Goal: Navigation & Orientation: Understand site structure

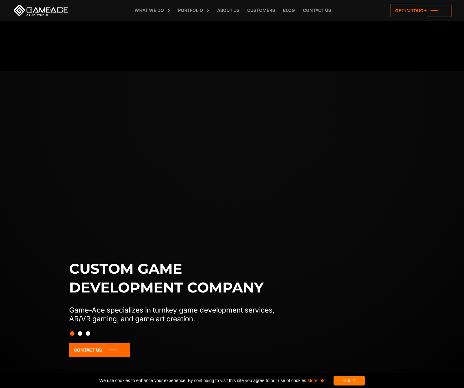
click at [80, 333] on button "Slide 2" at bounding box center [80, 333] width 4 height 11
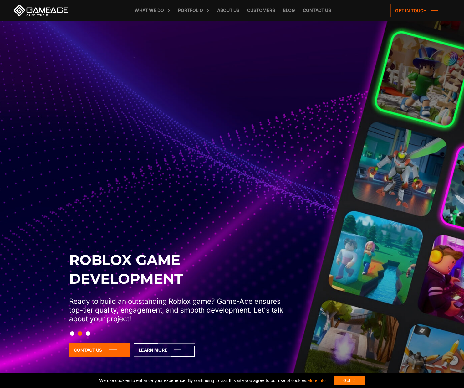
click at [89, 334] on button "Slide 3" at bounding box center [88, 333] width 4 height 11
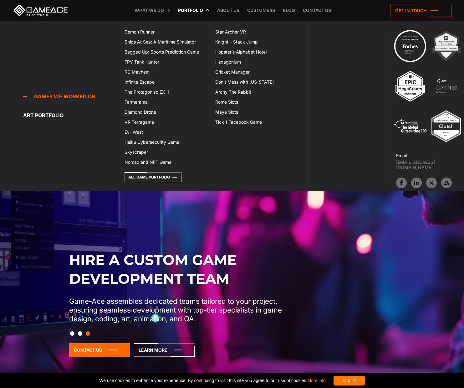
click at [197, 9] on link "Portfolio" at bounding box center [190, 10] width 31 height 21
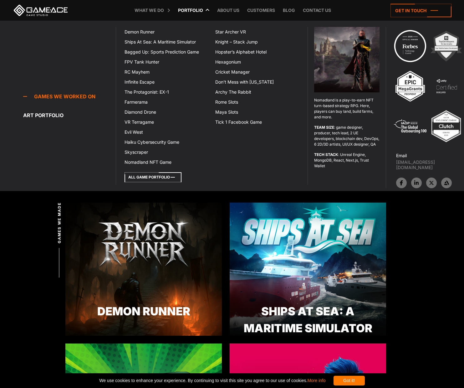
click at [147, 178] on icon at bounding box center [153, 177] width 57 height 10
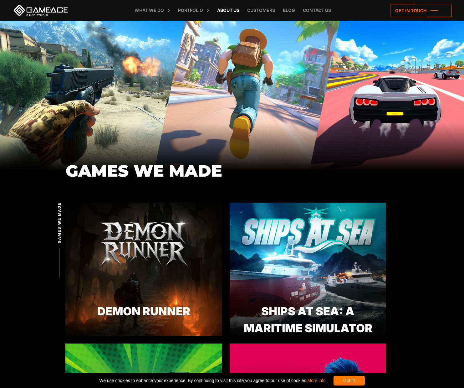
click at [225, 10] on link "About Us" at bounding box center [228, 10] width 28 height 21
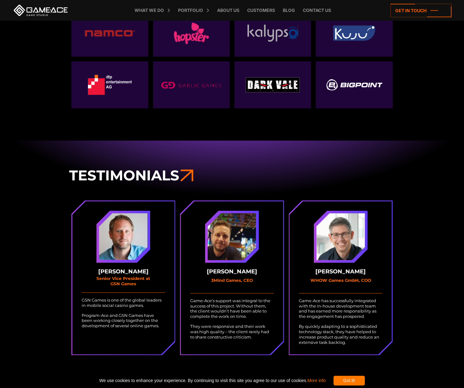
scroll to position [1690, 0]
